Goal: Information Seeking & Learning: Learn about a topic

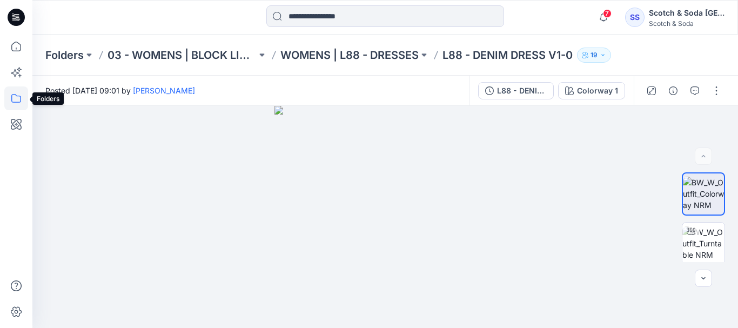
click at [14, 97] on icon at bounding box center [16, 98] width 24 height 24
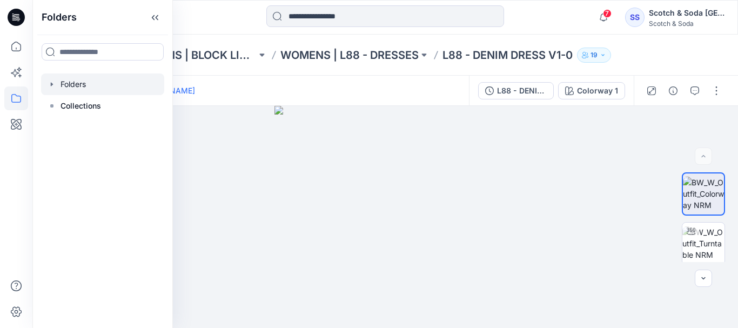
click at [50, 85] on icon "button" at bounding box center [52, 84] width 9 height 9
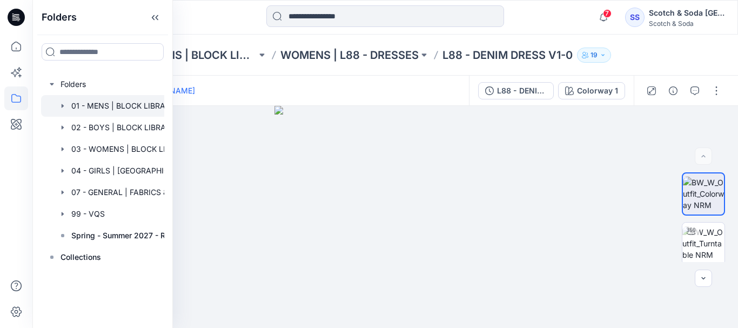
click at [92, 104] on div at bounding box center [116, 106] width 151 height 22
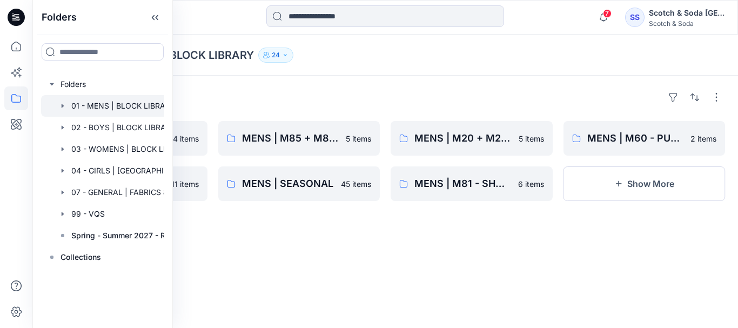
click at [467, 77] on div "Folders MENS | OUTERWEAR 14 items MENS | M80 - PANTS 11 items MENS | M85 + M87 …" at bounding box center [385, 202] width 706 height 252
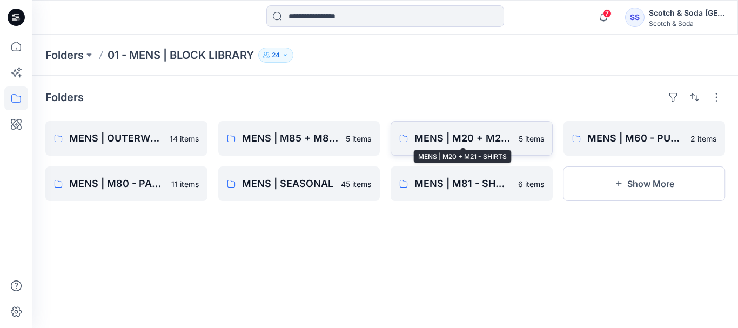
click at [496, 133] on p "MENS | M20 + M21 - SHIRTS" at bounding box center [463, 138] width 98 height 15
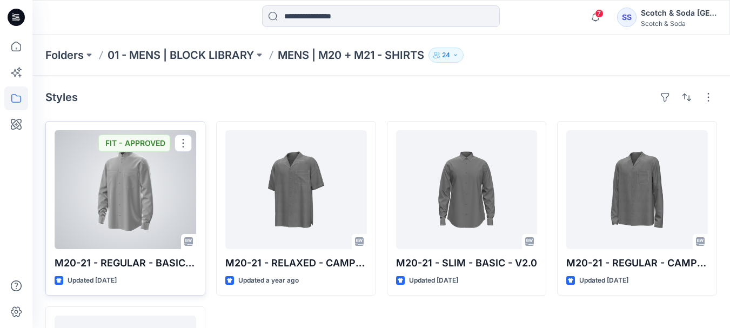
click at [148, 192] on div at bounding box center [126, 189] width 142 height 119
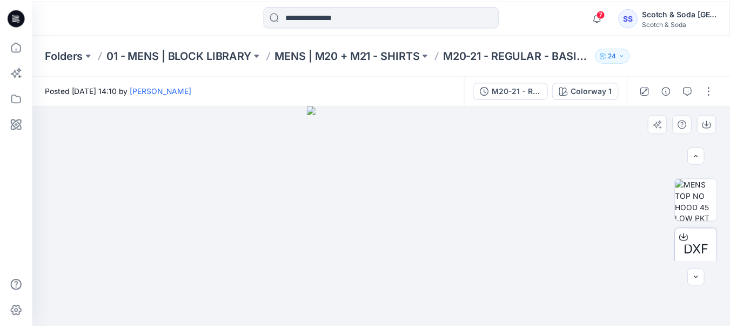
scroll to position [600, 0]
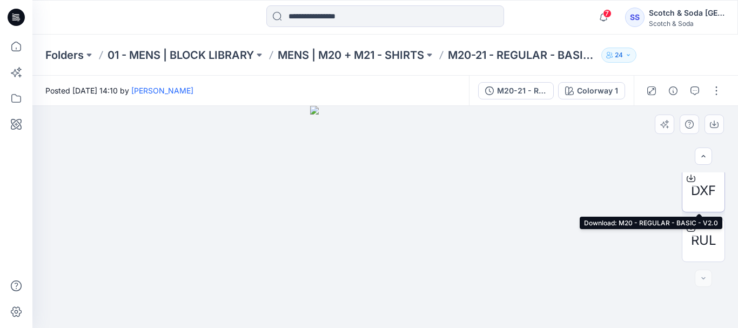
click at [689, 177] on icon at bounding box center [691, 178] width 9 height 9
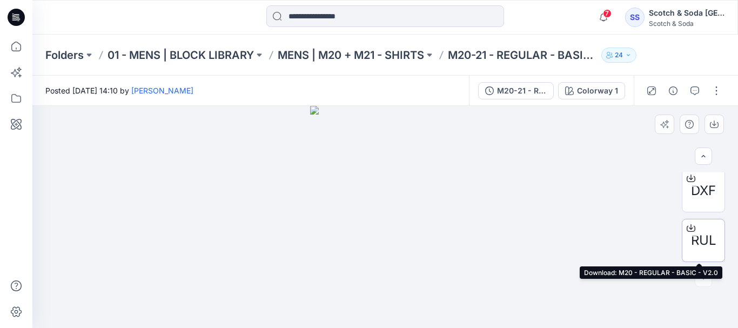
click at [689, 226] on icon at bounding box center [691, 226] width 4 height 5
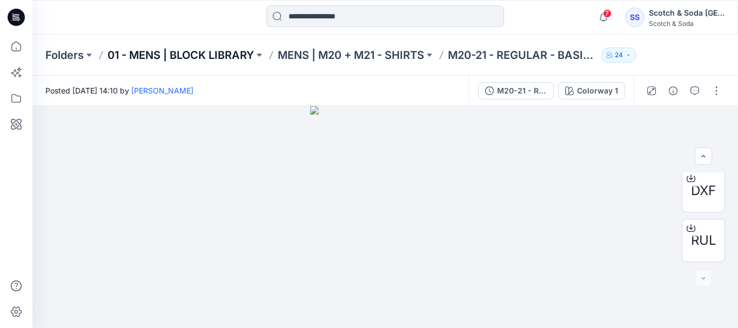
click at [165, 54] on p "01 - MENS | BLOCK LIBRARY" at bounding box center [181, 55] width 146 height 15
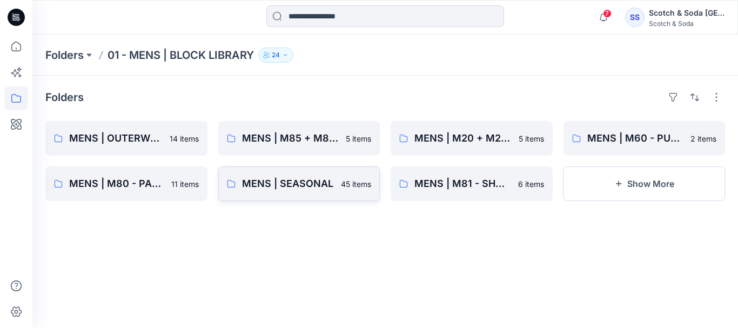
click at [310, 185] on p "MENS | SEASONAL" at bounding box center [288, 183] width 93 height 15
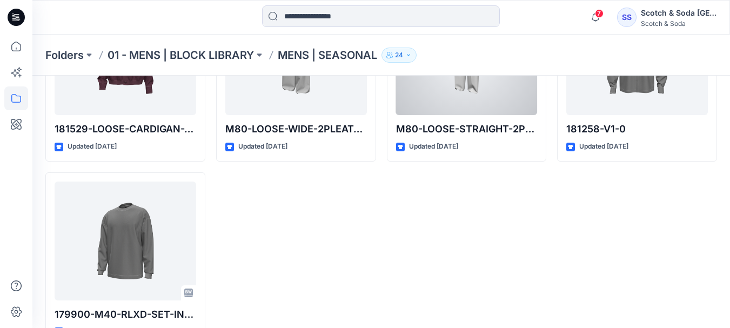
scroll to position [2016, 0]
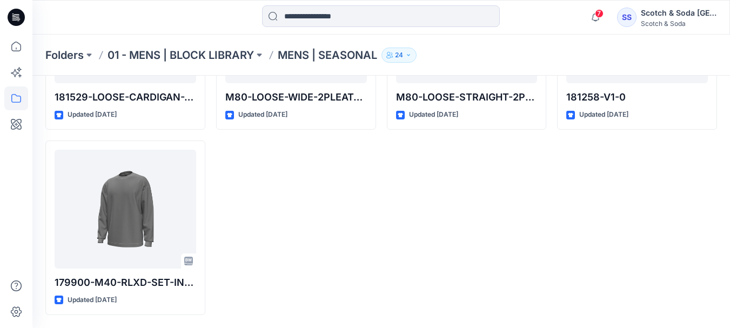
click at [224, 64] on div "Folders 01 - MENS | BLOCK LIBRARY MENS | SEASONAL 24" at bounding box center [380, 55] width 697 height 41
click at [228, 51] on p "01 - MENS | BLOCK LIBRARY" at bounding box center [181, 55] width 146 height 15
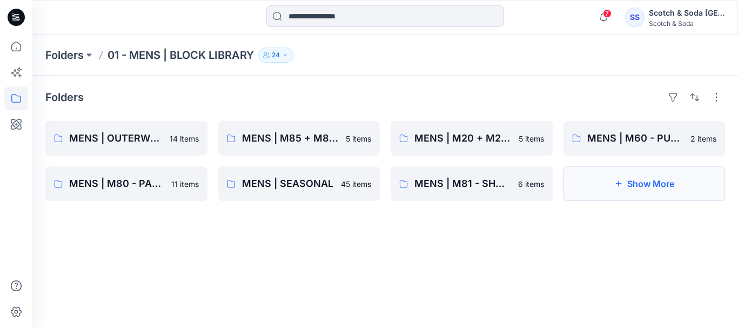
click at [622, 182] on button "Show More" at bounding box center [644, 183] width 162 height 35
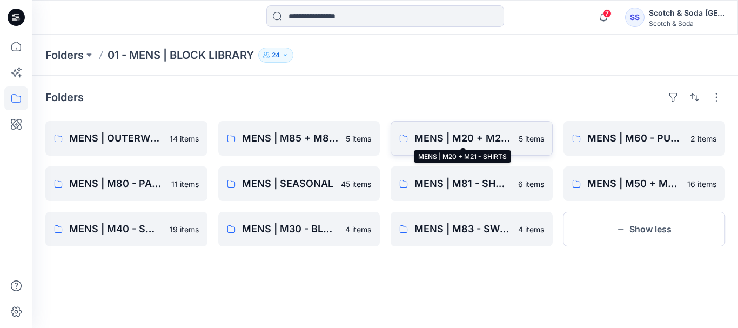
click at [494, 139] on p "MENS | M20 + M21 - SHIRTS" at bounding box center [463, 138] width 98 height 15
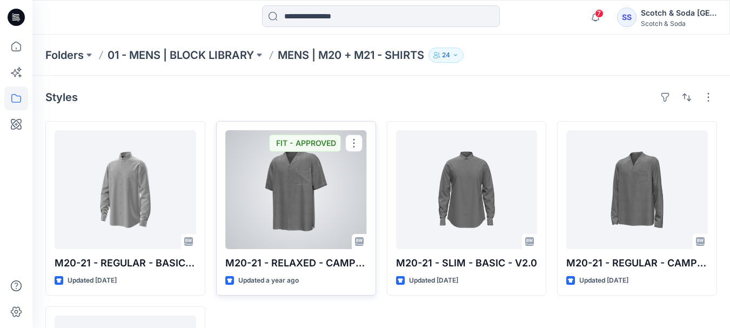
click at [300, 212] on div at bounding box center [296, 189] width 142 height 119
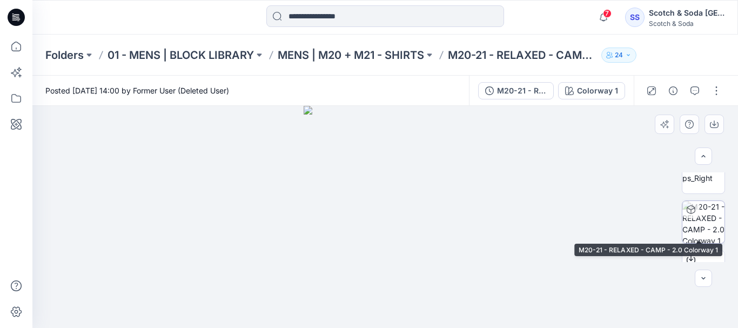
scroll to position [301, 0]
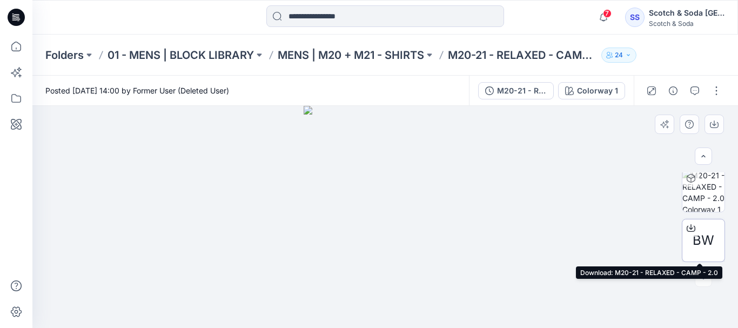
click at [689, 227] on icon at bounding box center [691, 228] width 9 height 9
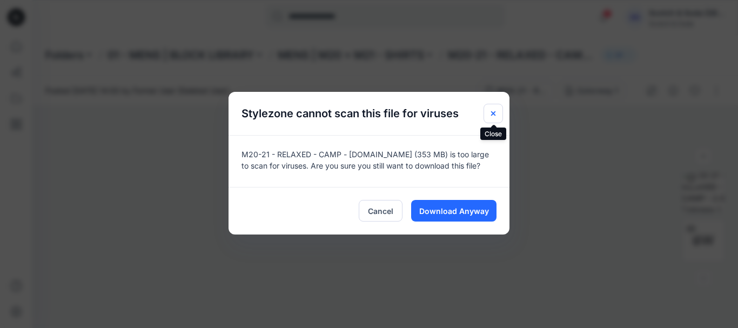
click at [491, 113] on icon "Close" at bounding box center [493, 113] width 9 height 9
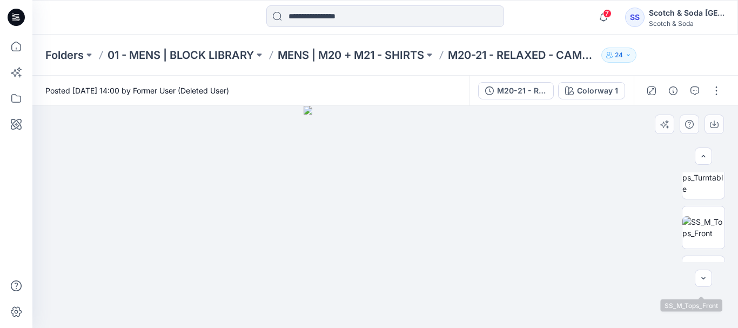
scroll to position [0, 0]
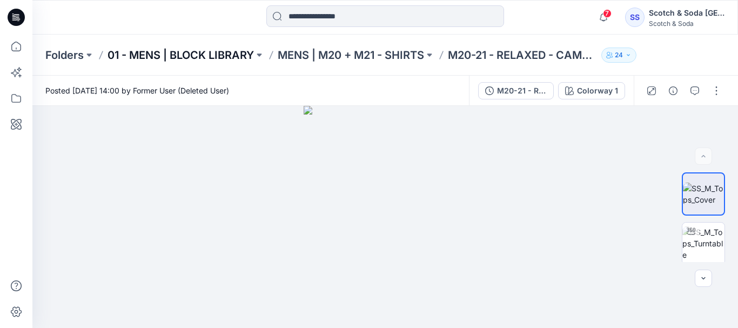
click at [202, 57] on p "01 - MENS | BLOCK LIBRARY" at bounding box center [181, 55] width 146 height 15
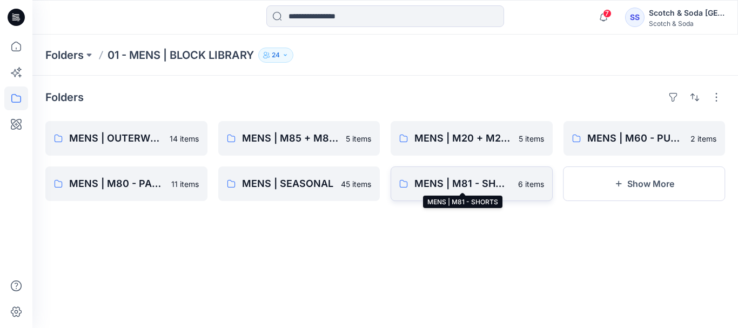
click at [470, 185] on p "MENS | M81 - SHORTS" at bounding box center [462, 183] width 97 height 15
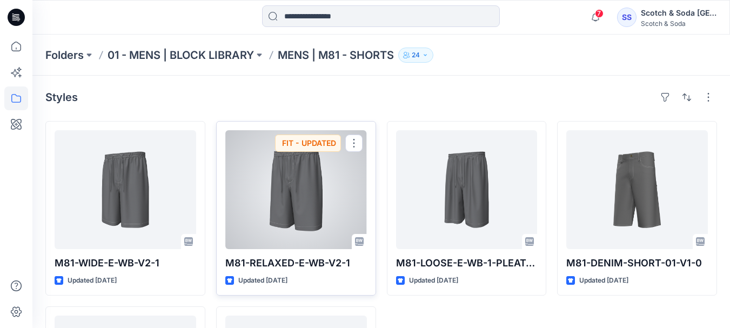
click at [313, 184] on div at bounding box center [296, 189] width 142 height 119
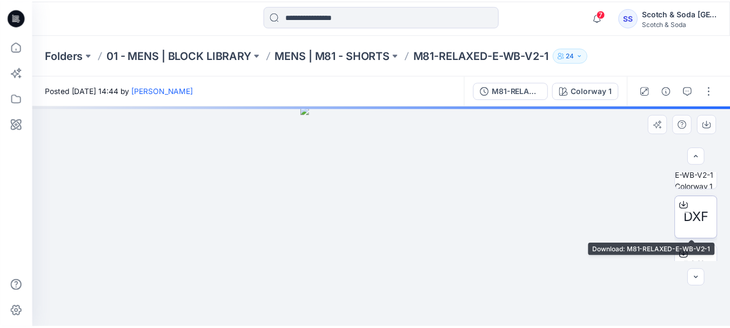
scroll to position [351, 0]
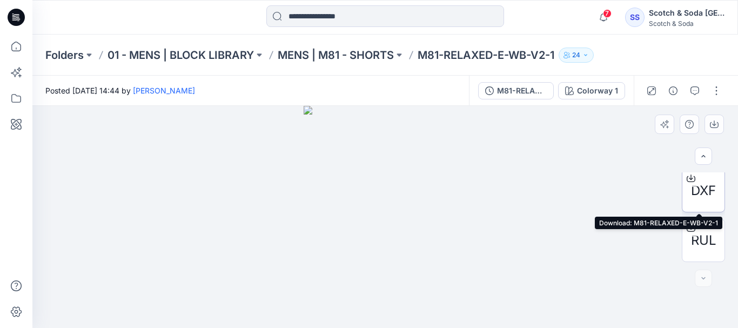
click at [690, 180] on icon at bounding box center [691, 178] width 9 height 9
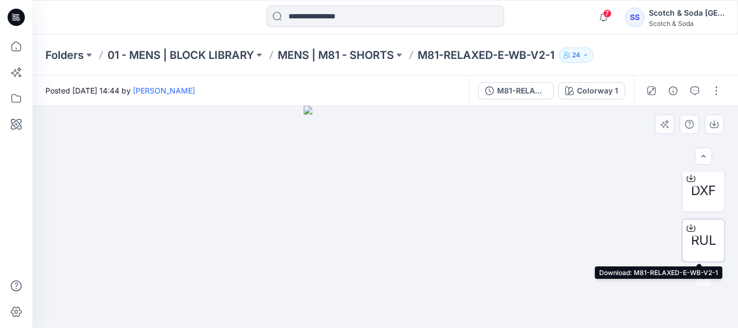
click at [689, 227] on icon at bounding box center [691, 228] width 9 height 9
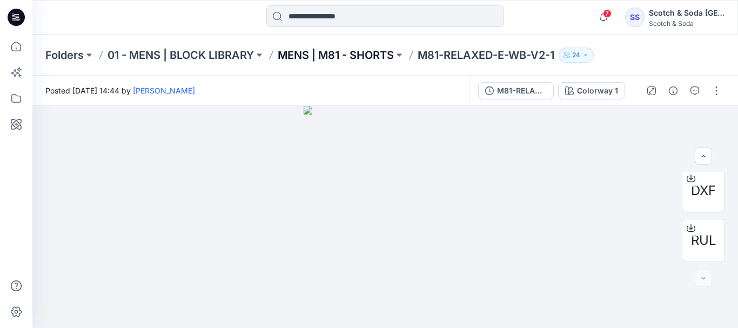
click at [370, 53] on p "MENS | M81 - SHORTS" at bounding box center [336, 55] width 116 height 15
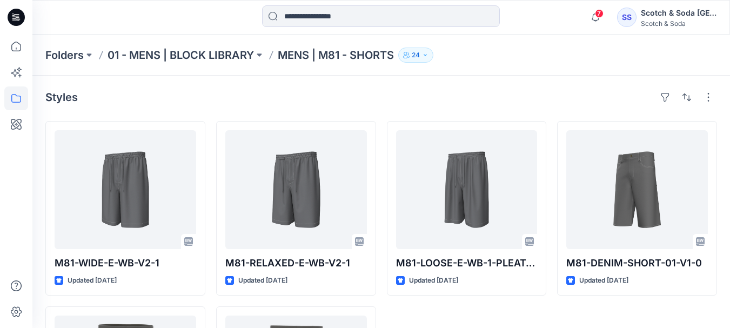
click at [104, 96] on div "Styles" at bounding box center [381, 97] width 672 height 17
